Goal: Task Accomplishment & Management: Manage account settings

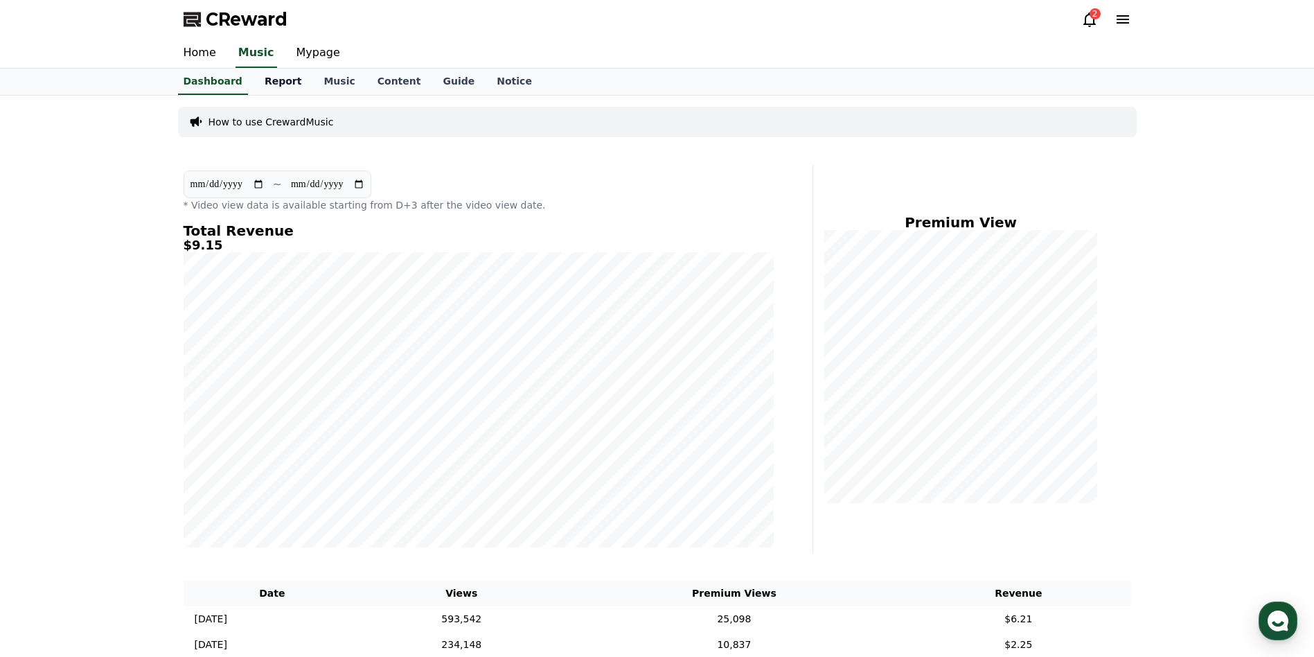
click at [260, 81] on link "Report" at bounding box center [283, 82] width 60 height 26
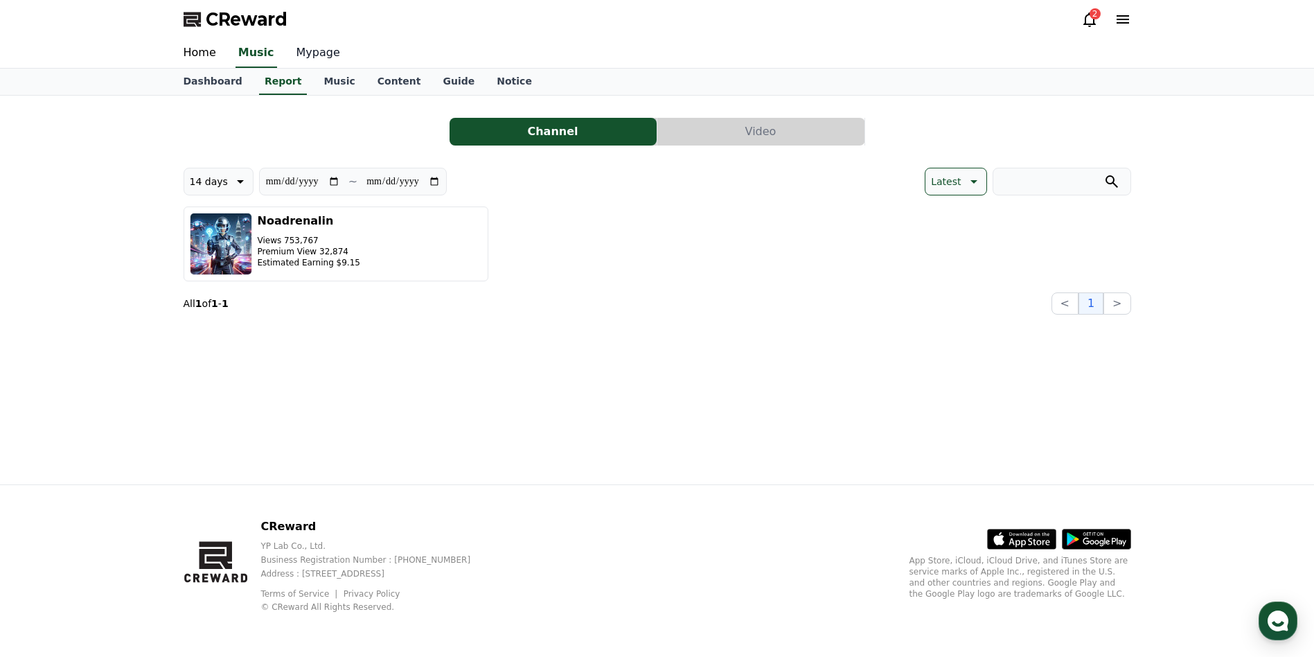
click at [291, 59] on link "Mypage" at bounding box center [318, 53] width 66 height 29
select select "**********"
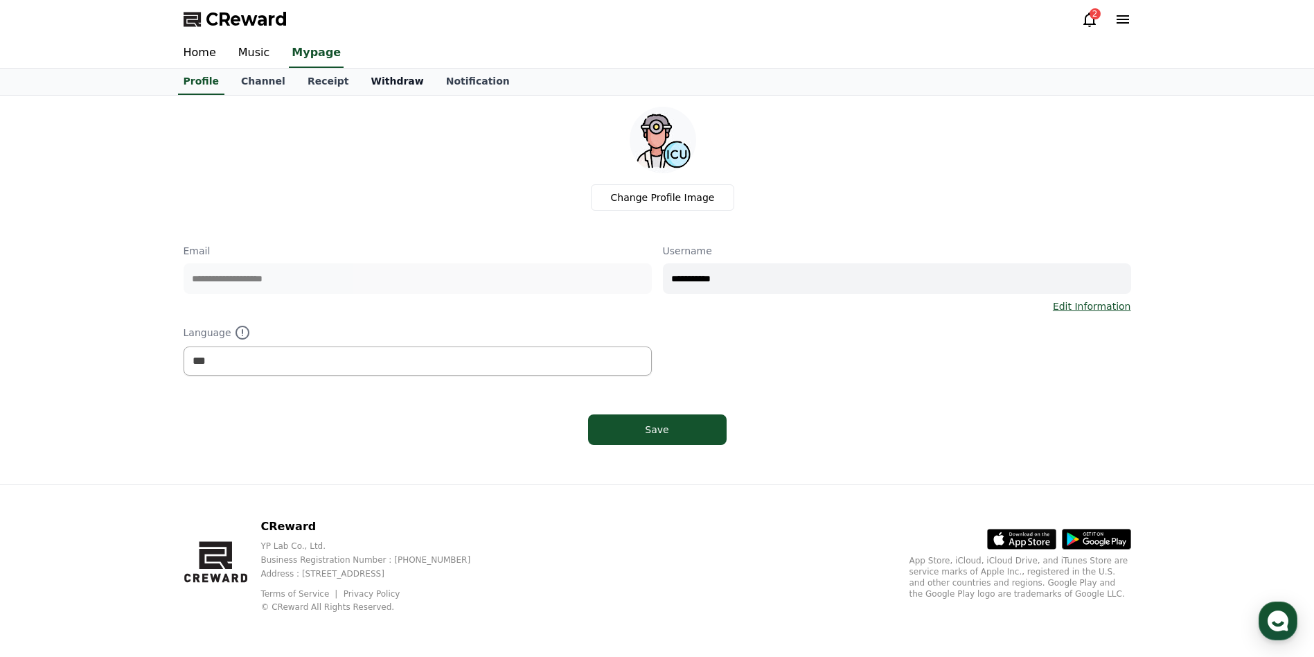
click at [375, 84] on link "Withdraw" at bounding box center [396, 82] width 75 height 26
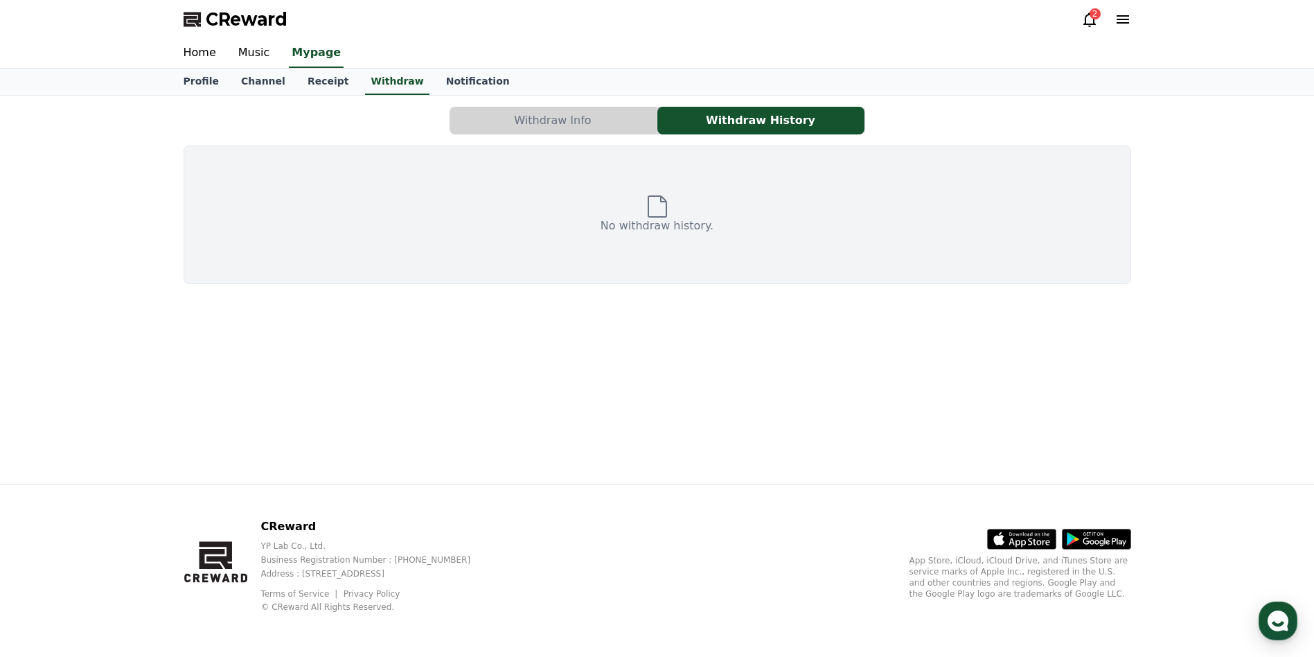
click at [578, 125] on button "Withdraw Info" at bounding box center [552, 121] width 207 height 28
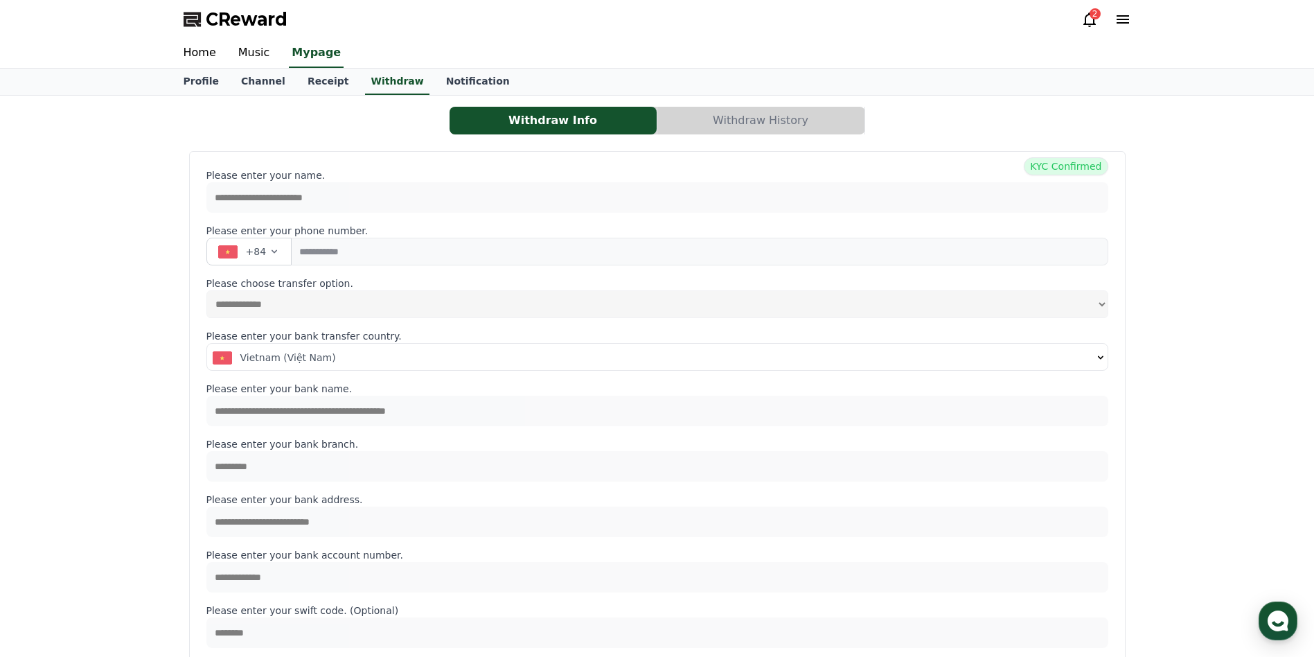
click at [774, 123] on button "Withdraw History" at bounding box center [760, 121] width 207 height 28
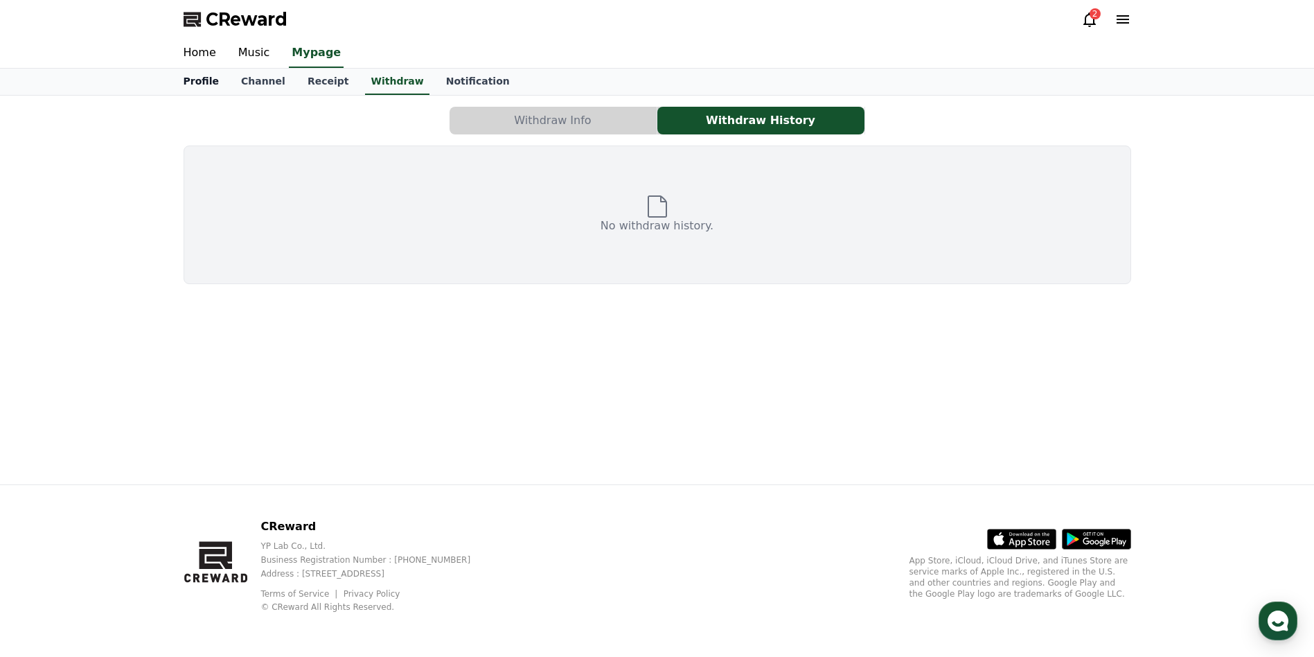
click at [202, 84] on link "Profile" at bounding box center [200, 82] width 57 height 26
select select "**********"
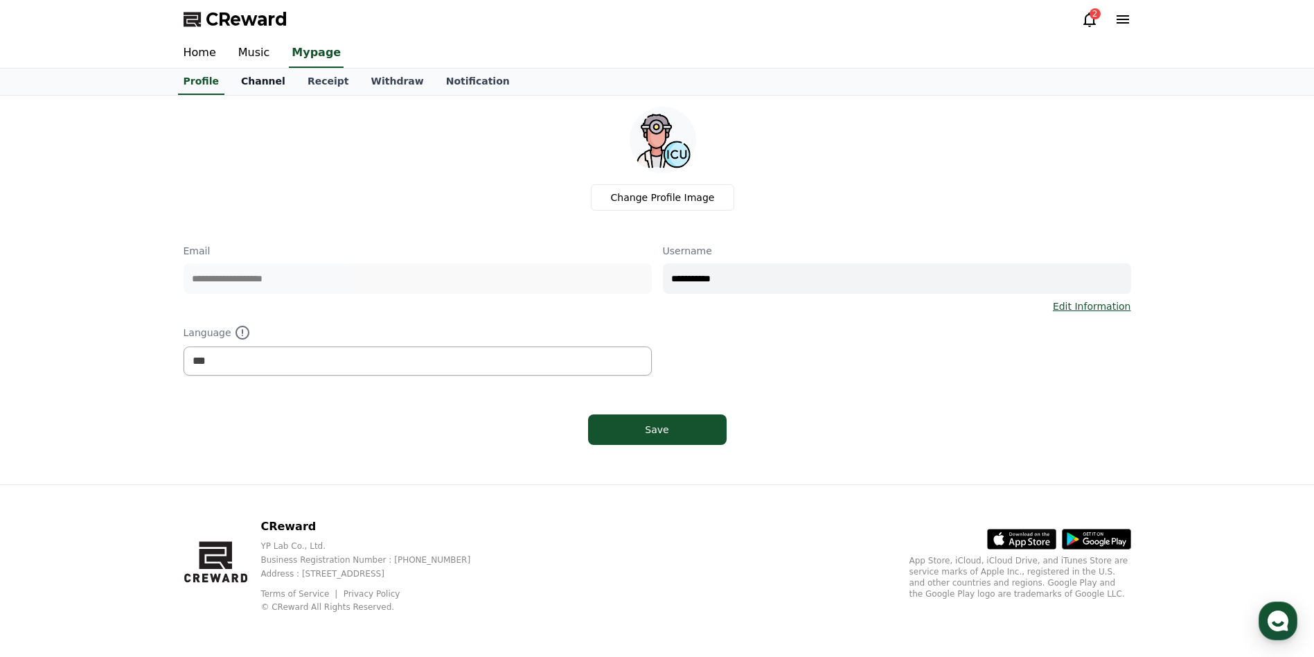
click at [241, 84] on link "Channel" at bounding box center [263, 82] width 66 height 26
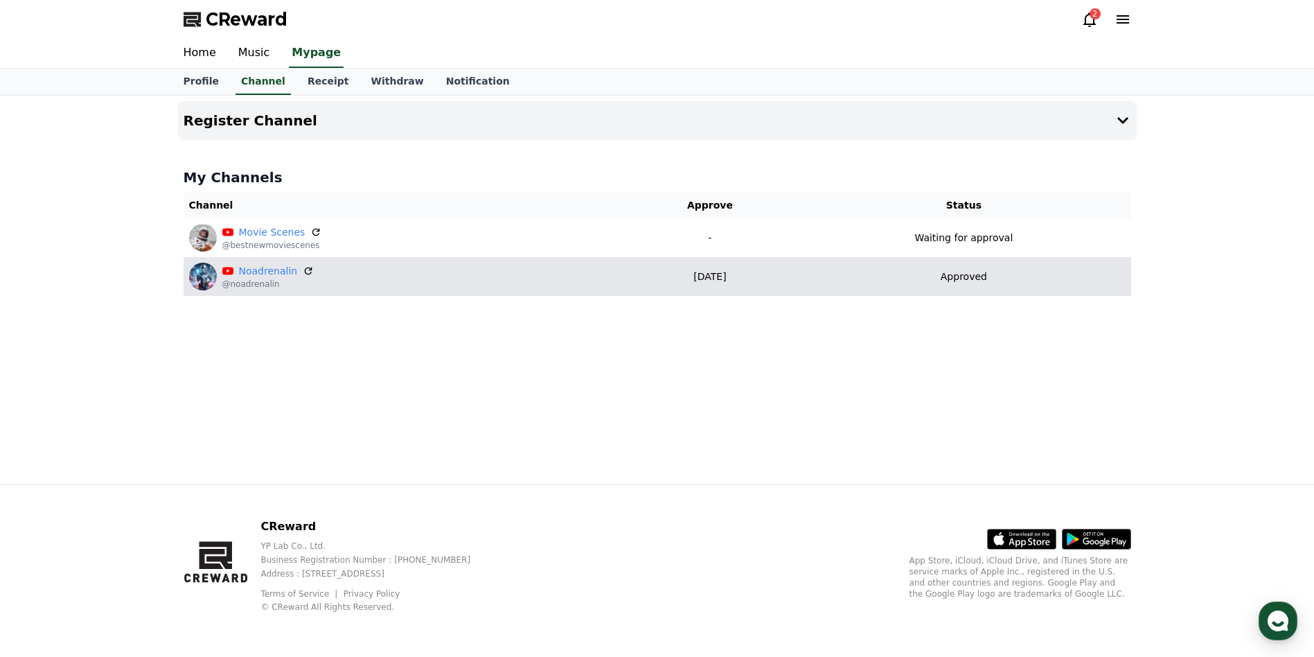
click at [346, 280] on div "Noadrenalin @noadrenalin" at bounding box center [403, 276] width 429 height 28
click at [239, 269] on link "Noadrenalin" at bounding box center [268, 271] width 59 height 15
